Goal: Transaction & Acquisition: Purchase product/service

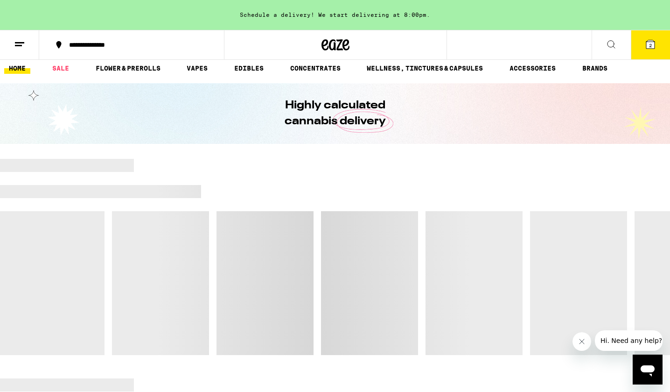
scroll to position [9, 0]
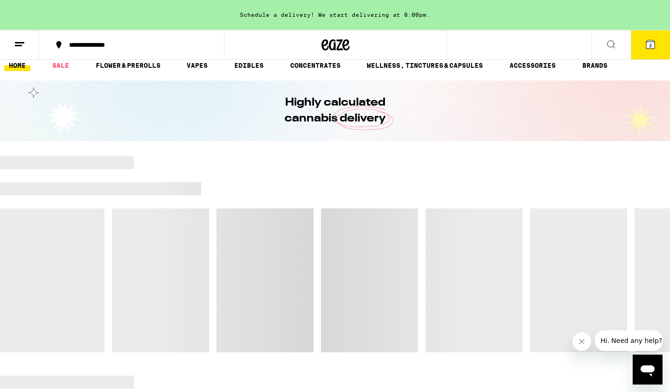
click at [648, 39] on icon at bounding box center [650, 44] width 11 height 11
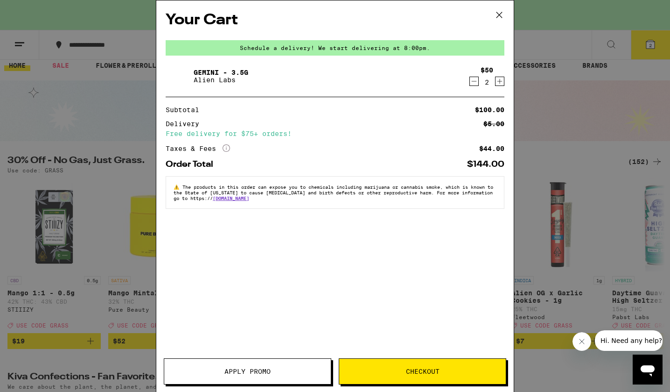
click at [498, 13] on icon at bounding box center [500, 15] width 14 height 14
